Goal: Navigation & Orientation: Find specific page/section

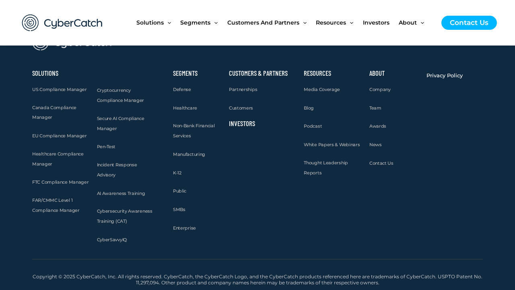
scroll to position [1069, 0]
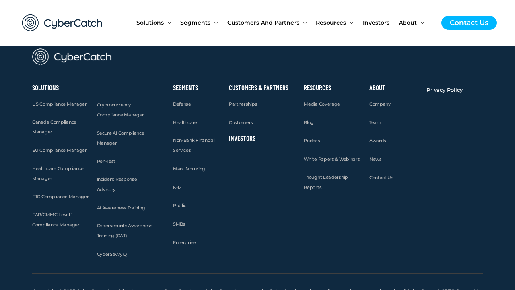
scroll to position [2131, 0]
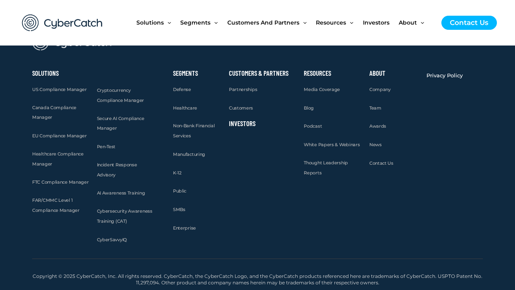
scroll to position [2005, 0]
